Goal: Check status: Check status

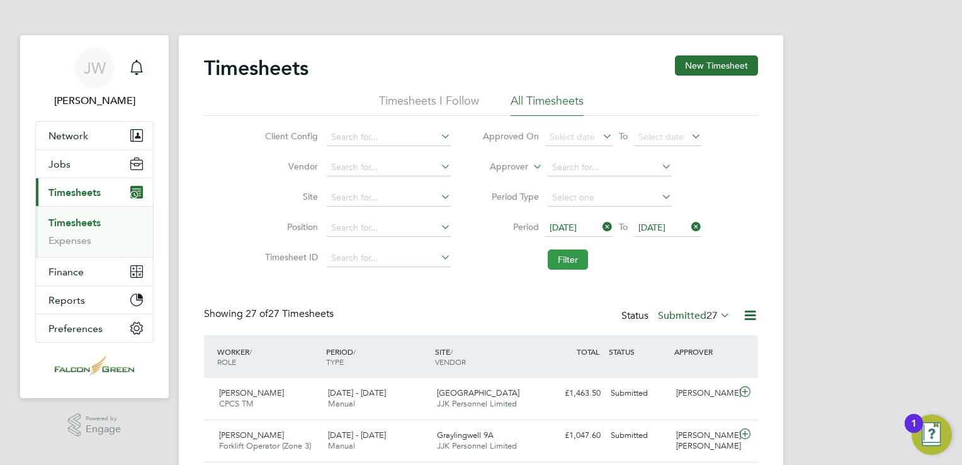
click at [560, 263] on button "Filter" at bounding box center [568, 259] width 40 height 20
click at [574, 258] on button "Filter" at bounding box center [568, 259] width 40 height 20
click at [698, 312] on label "Submitted 27" at bounding box center [694, 315] width 72 height 13
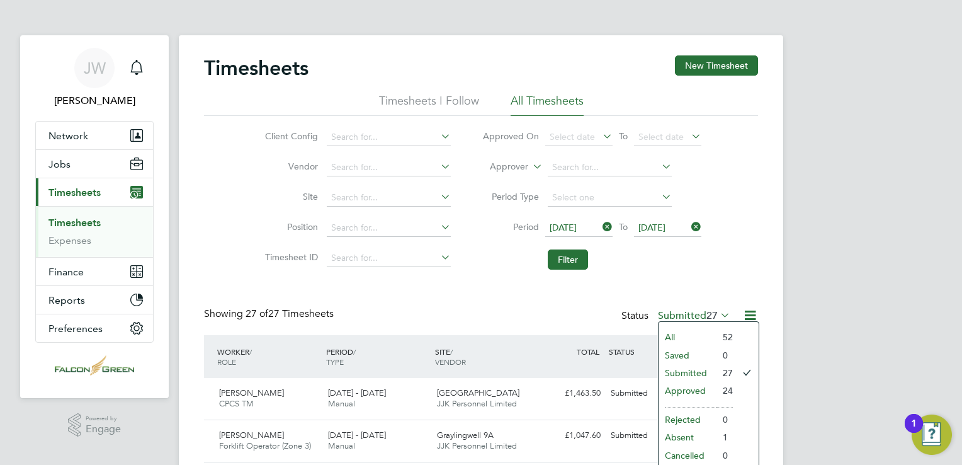
click at [688, 390] on li "Approved" at bounding box center [688, 391] width 58 height 18
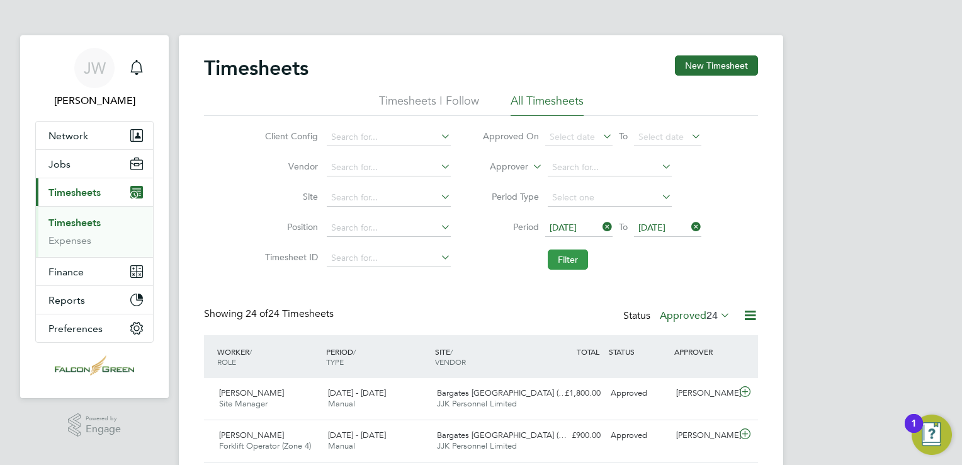
click at [578, 258] on button "Filter" at bounding box center [568, 259] width 40 height 20
click at [698, 316] on label "Approved 24" at bounding box center [695, 315] width 71 height 13
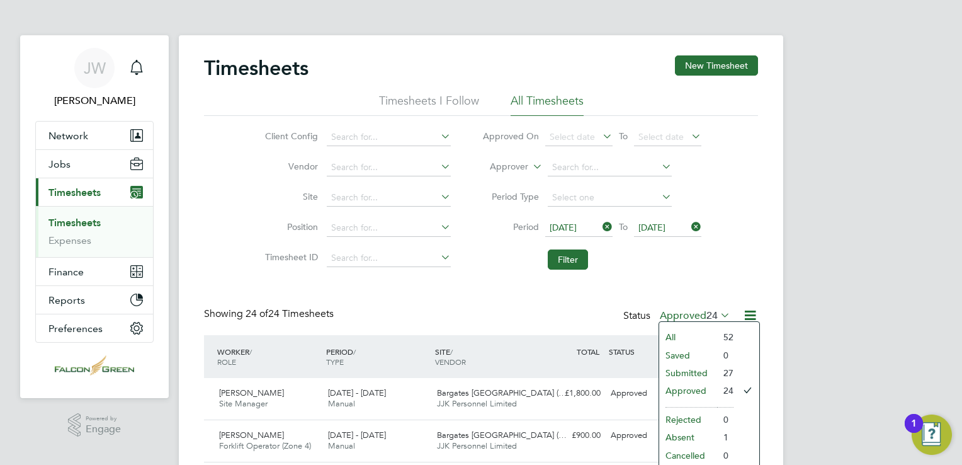
click at [700, 368] on li "Submitted" at bounding box center [688, 373] width 58 height 18
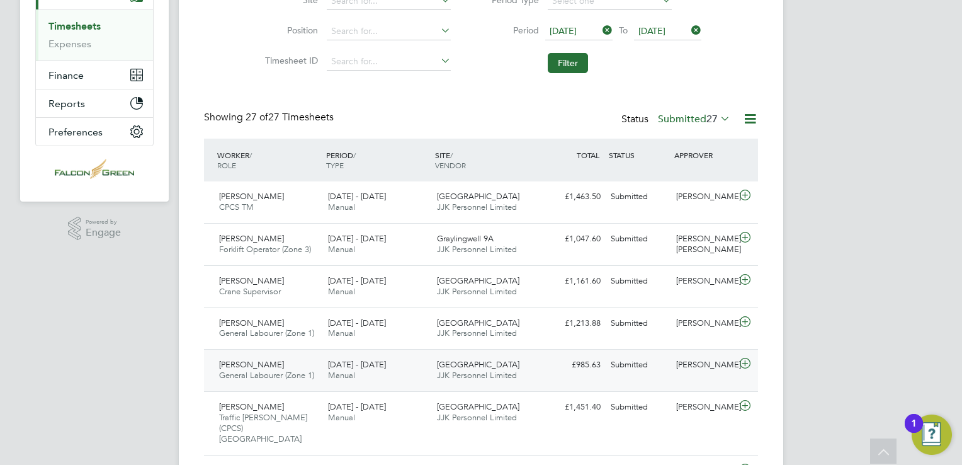
scroll to position [63, 0]
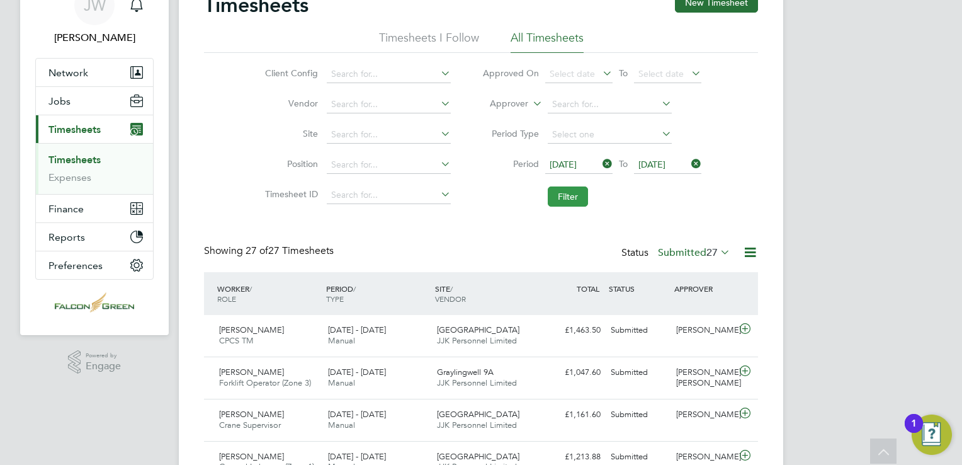
click at [564, 196] on button "Filter" at bounding box center [568, 196] width 40 height 20
click at [564, 195] on button "Filter" at bounding box center [568, 196] width 40 height 20
click at [584, 198] on button "Filter" at bounding box center [568, 196] width 40 height 20
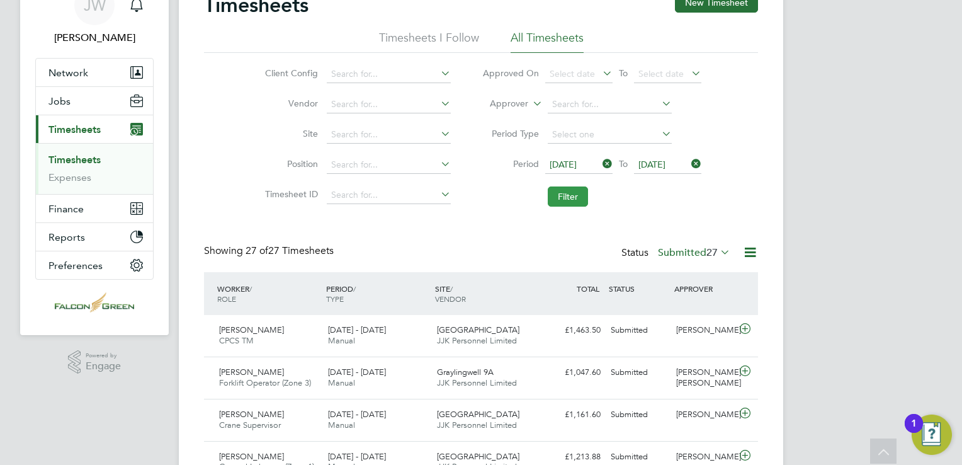
click at [555, 193] on button "Filter" at bounding box center [568, 196] width 40 height 20
